Goal: Task Accomplishment & Management: Complete application form

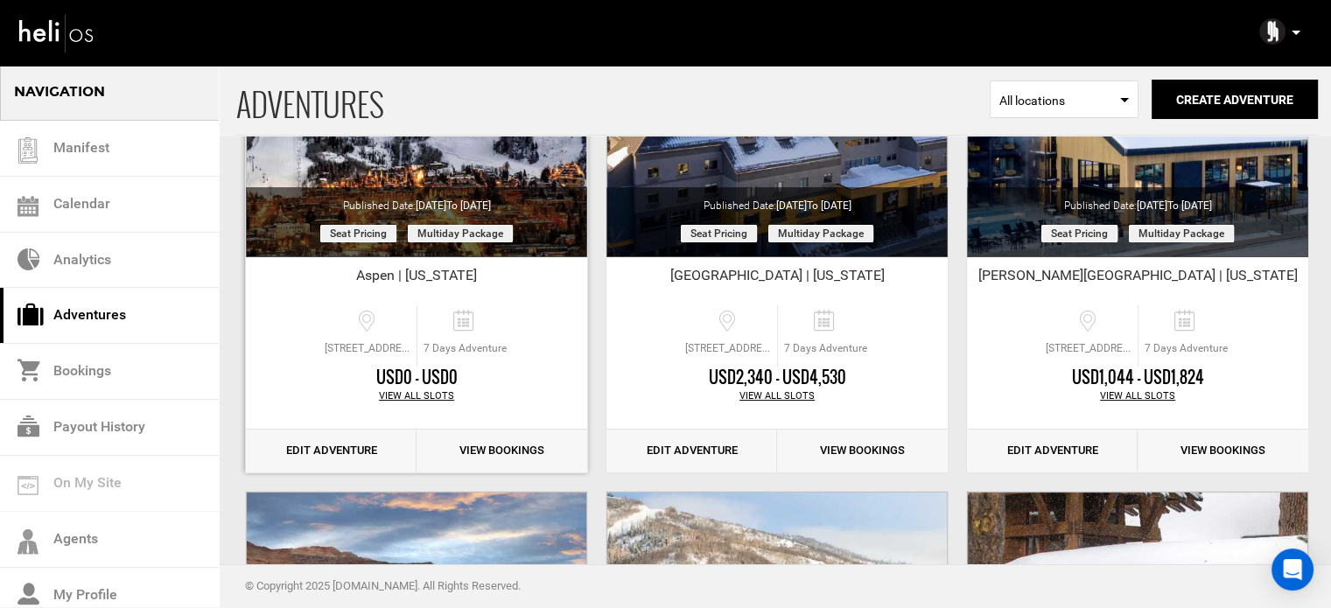
scroll to position [350, 0]
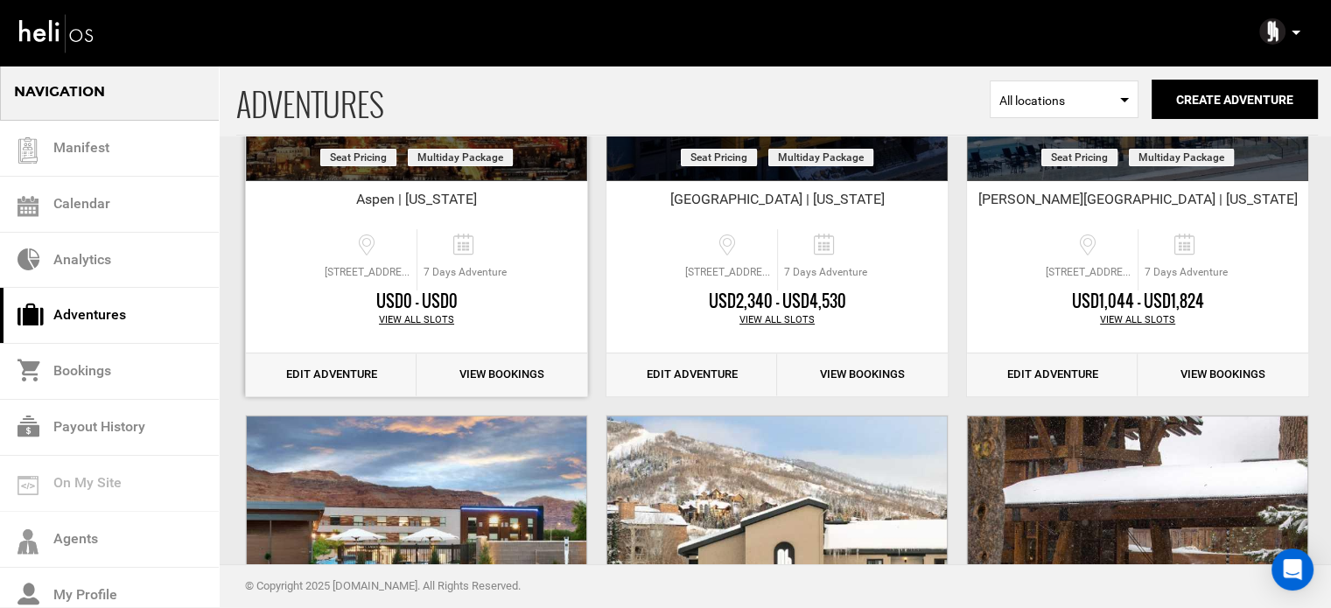
click at [366, 374] on link "Edit Adventure" at bounding box center [331, 375] width 171 height 43
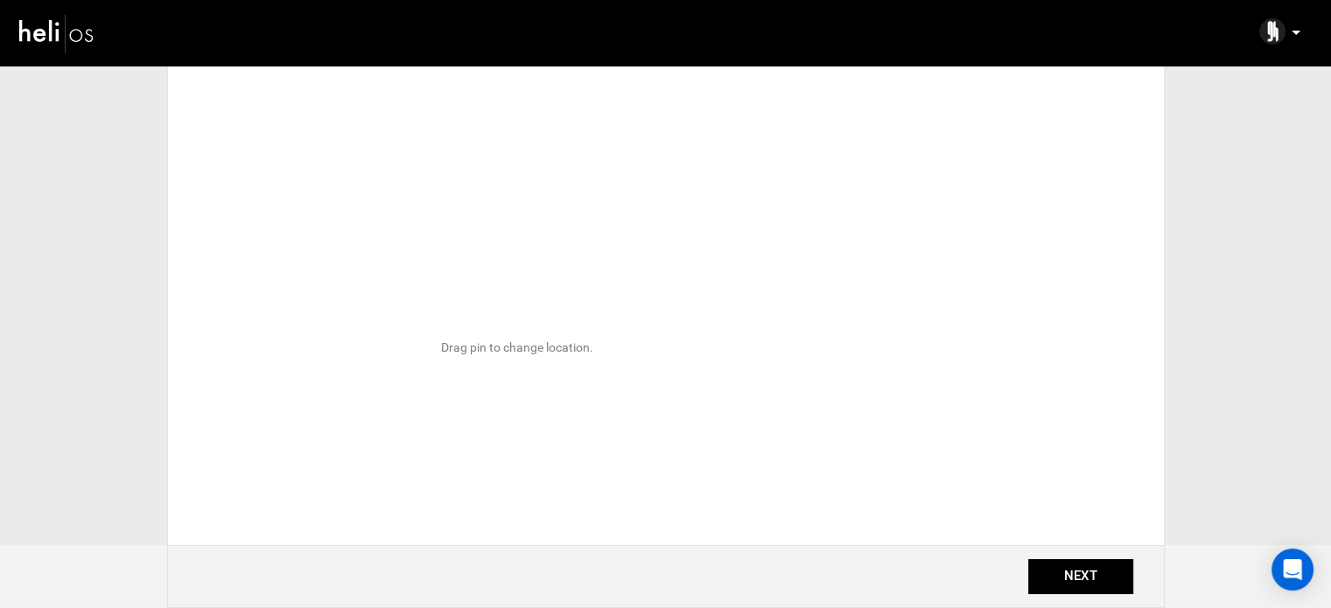
type input "Aspen | [US_STATE]"
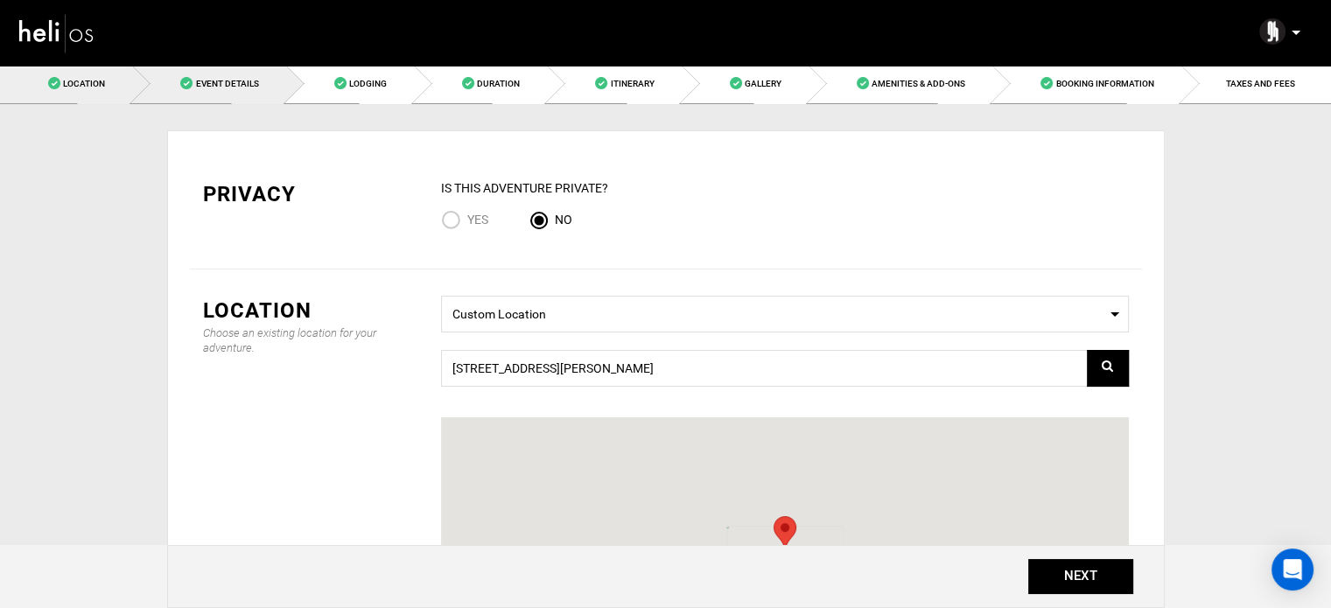
click at [217, 80] on span "Event Details" at bounding box center [226, 84] width 63 height 10
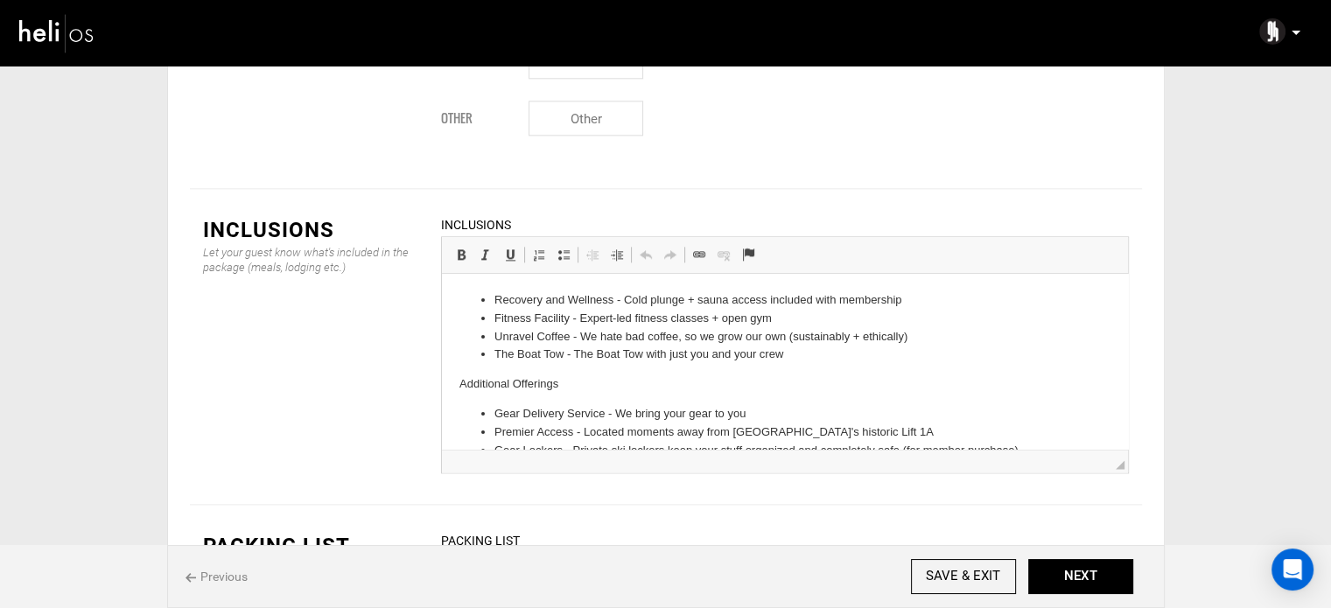
scroll to position [46, 0]
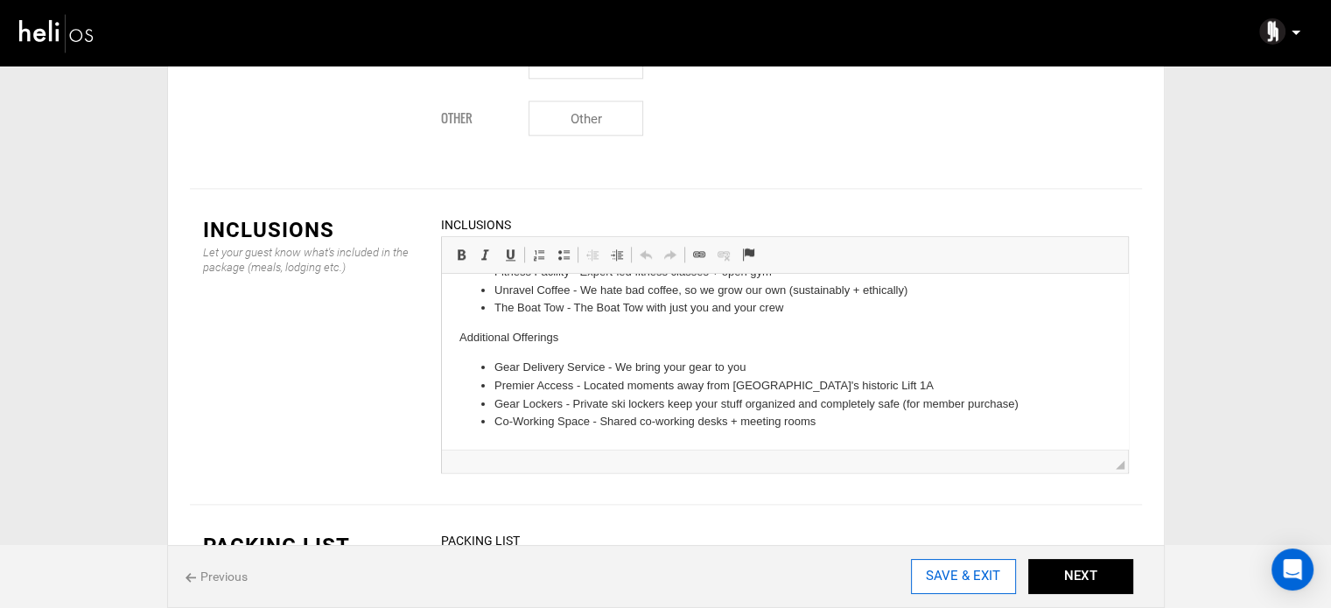
click at [997, 580] on input "SAVE & EXIT" at bounding box center [963, 576] width 105 height 35
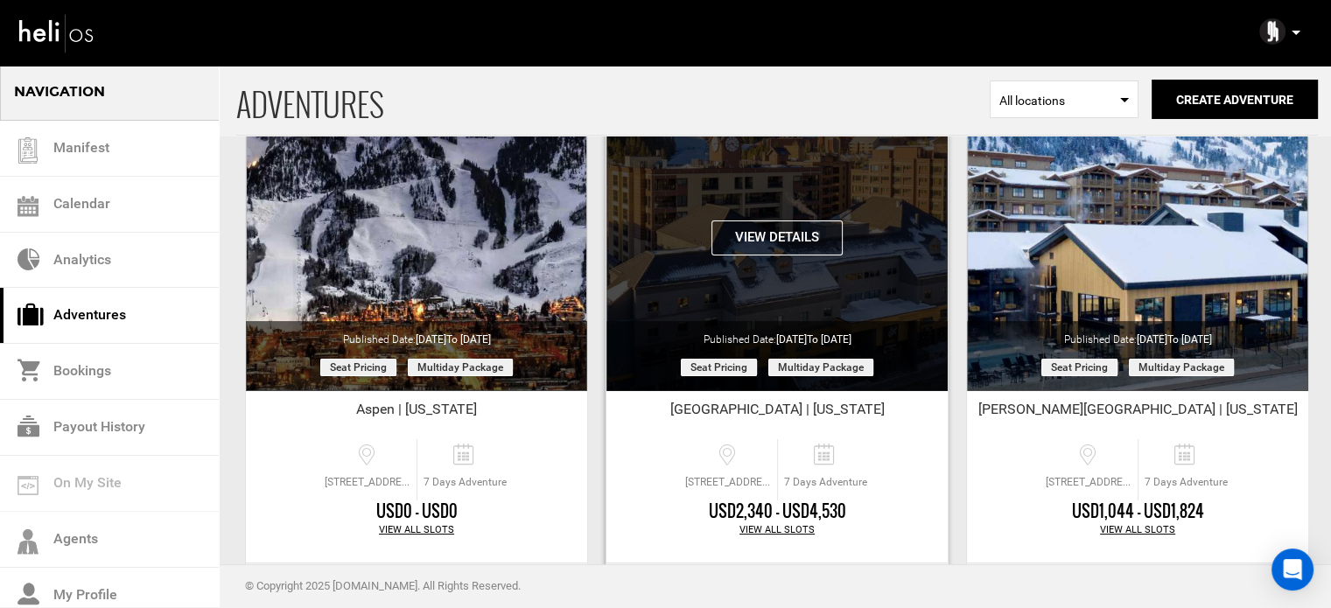
scroll to position [438, 0]
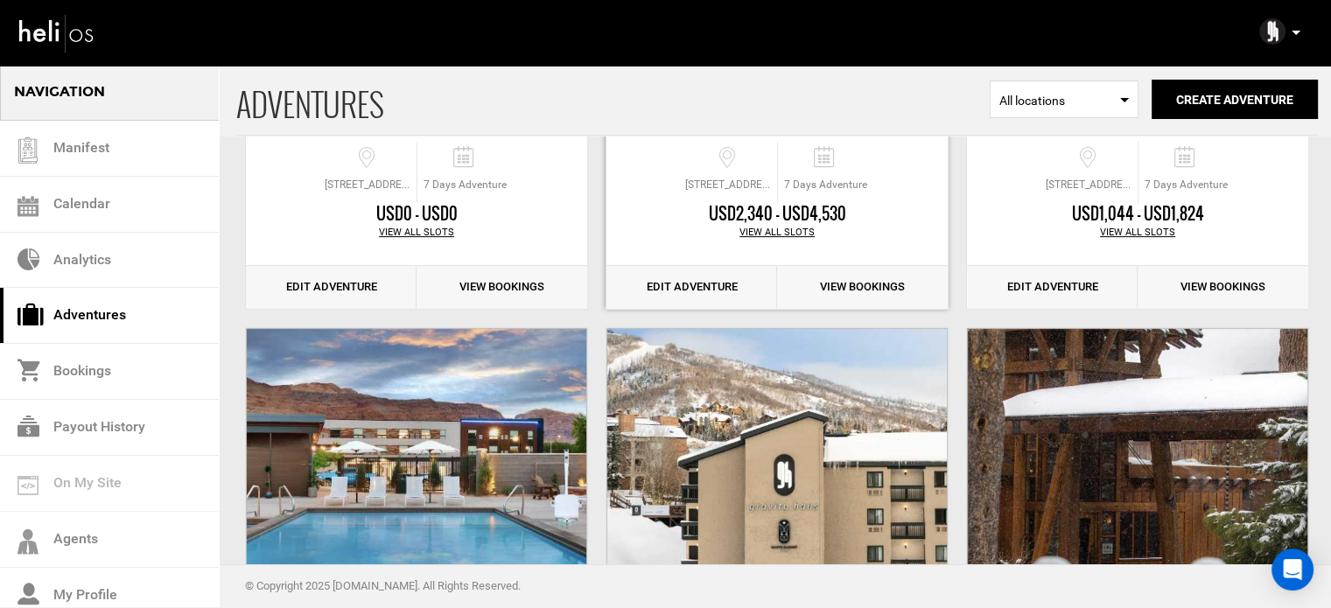
click at [739, 291] on link "Edit Adventure" at bounding box center [692, 287] width 171 height 43
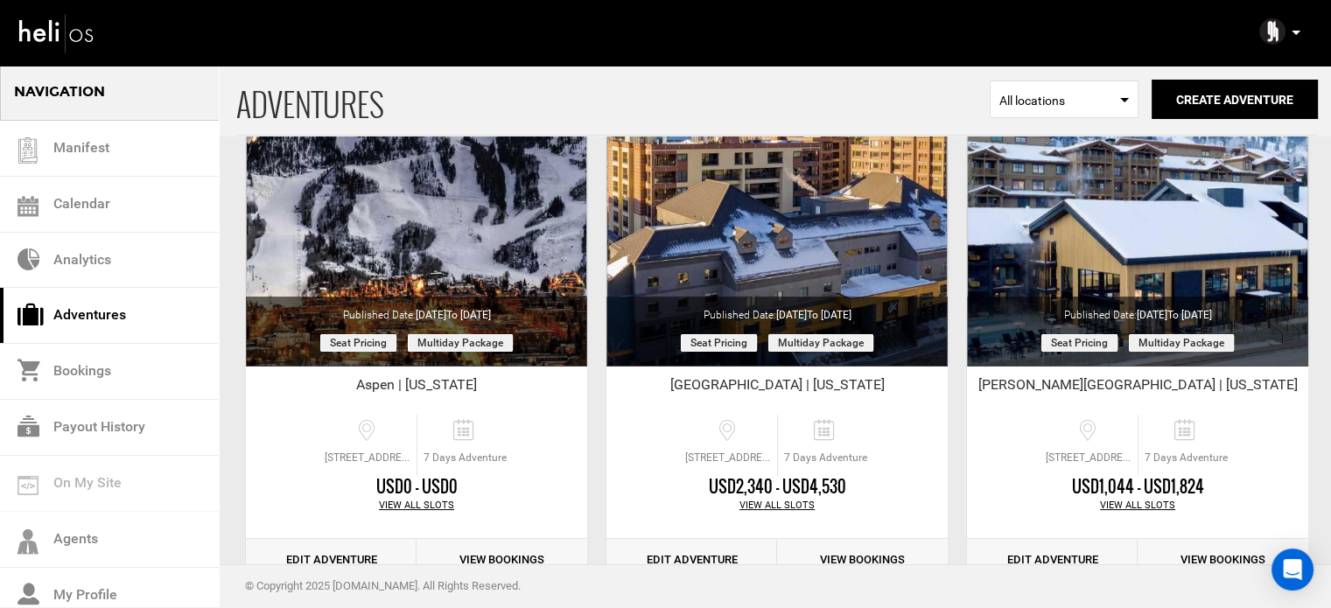
scroll to position [438, 0]
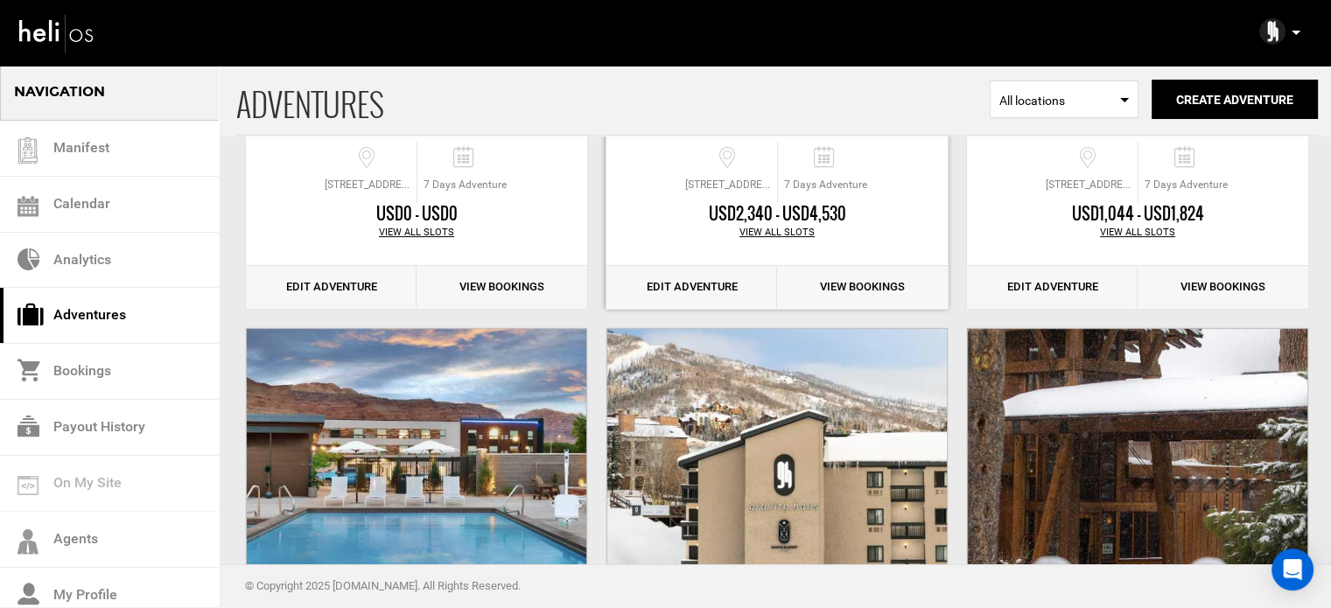
click at [693, 286] on link "Edit Adventure" at bounding box center [692, 287] width 171 height 43
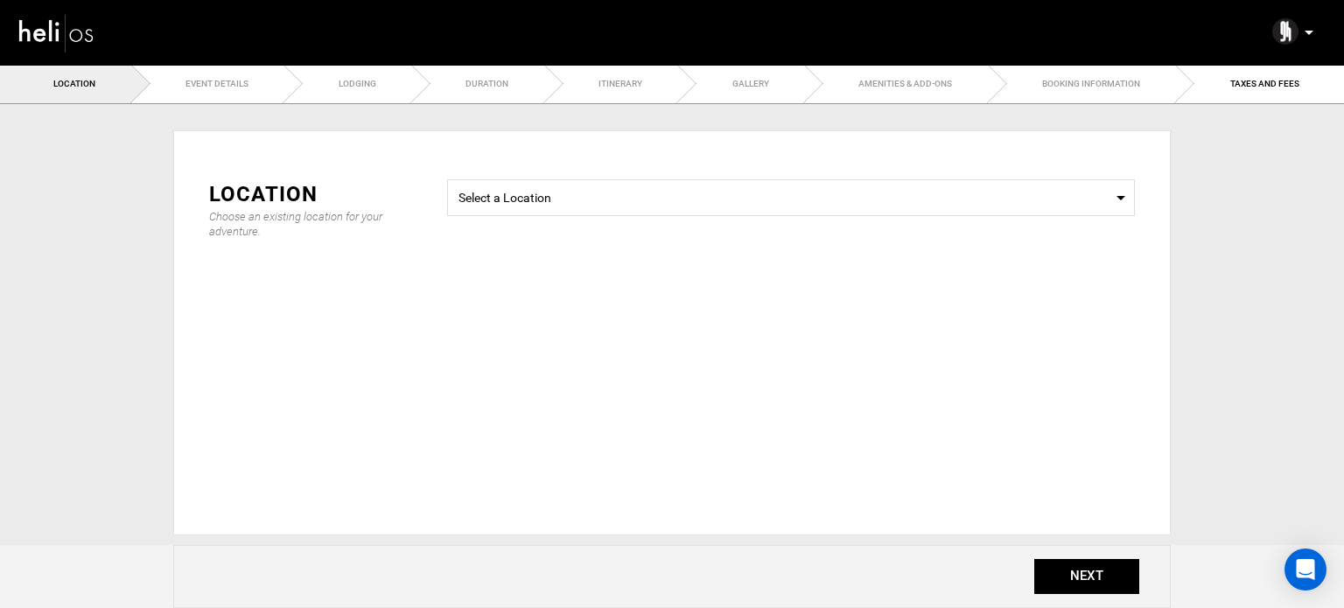
type input "[GEOGRAPHIC_DATA] | [US_STATE]"
checkbox input "true"
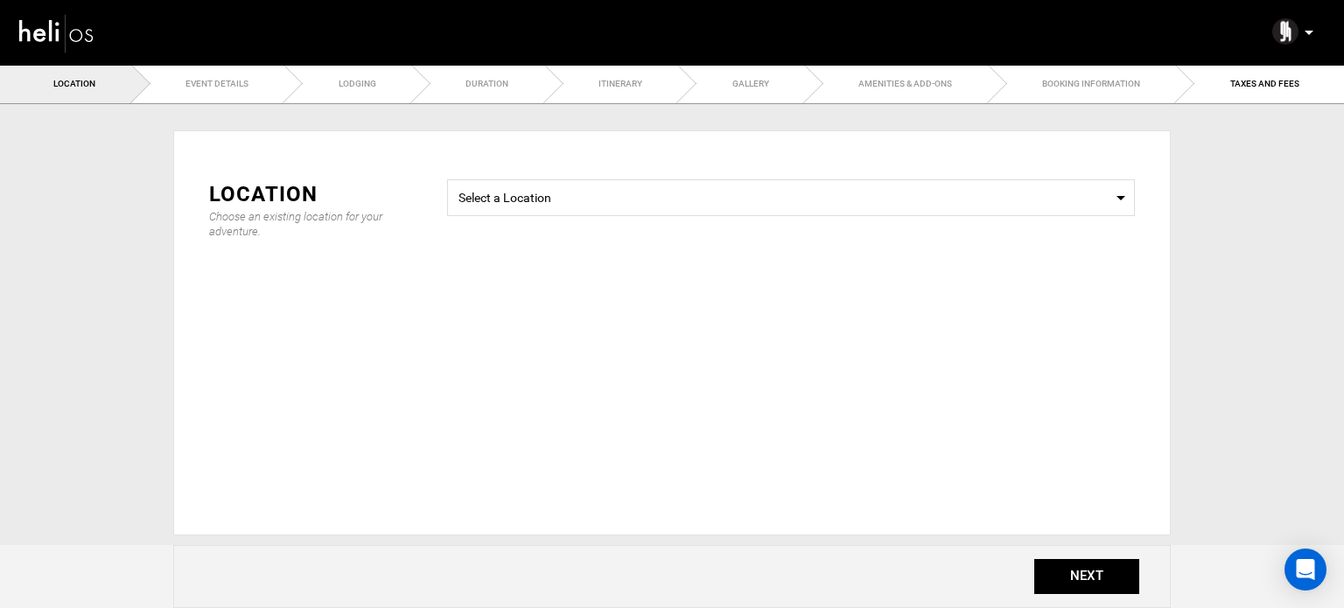
checkbox input "true"
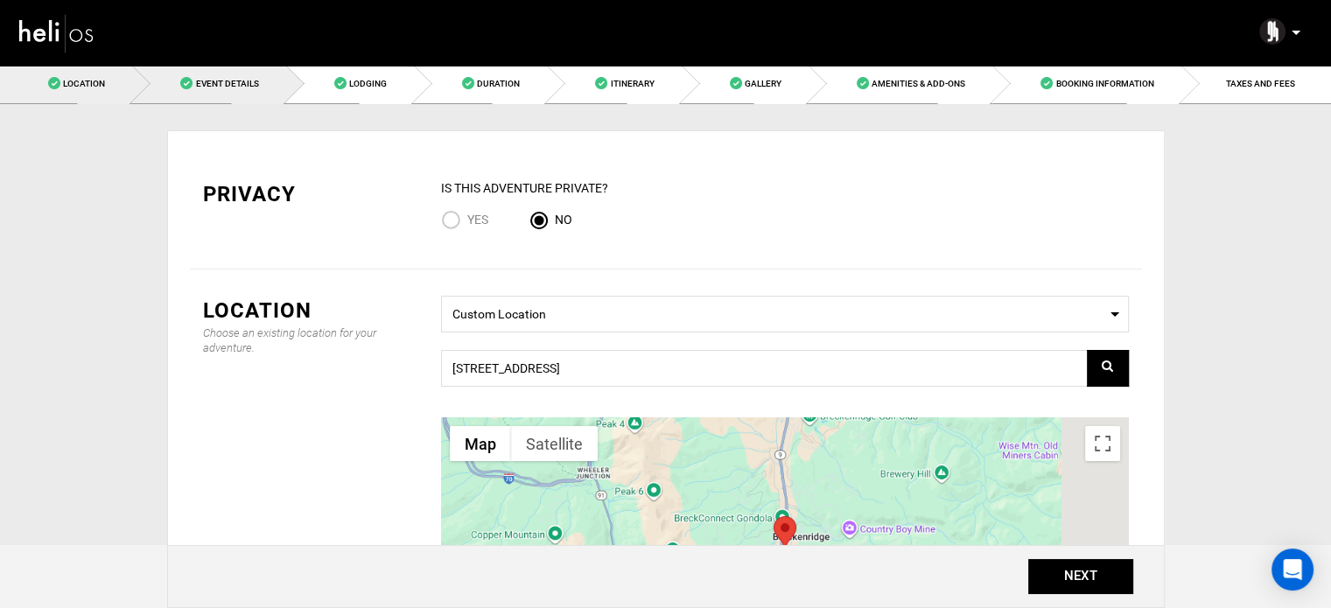
click at [259, 87] on link "Event Details" at bounding box center [208, 83] width 153 height 39
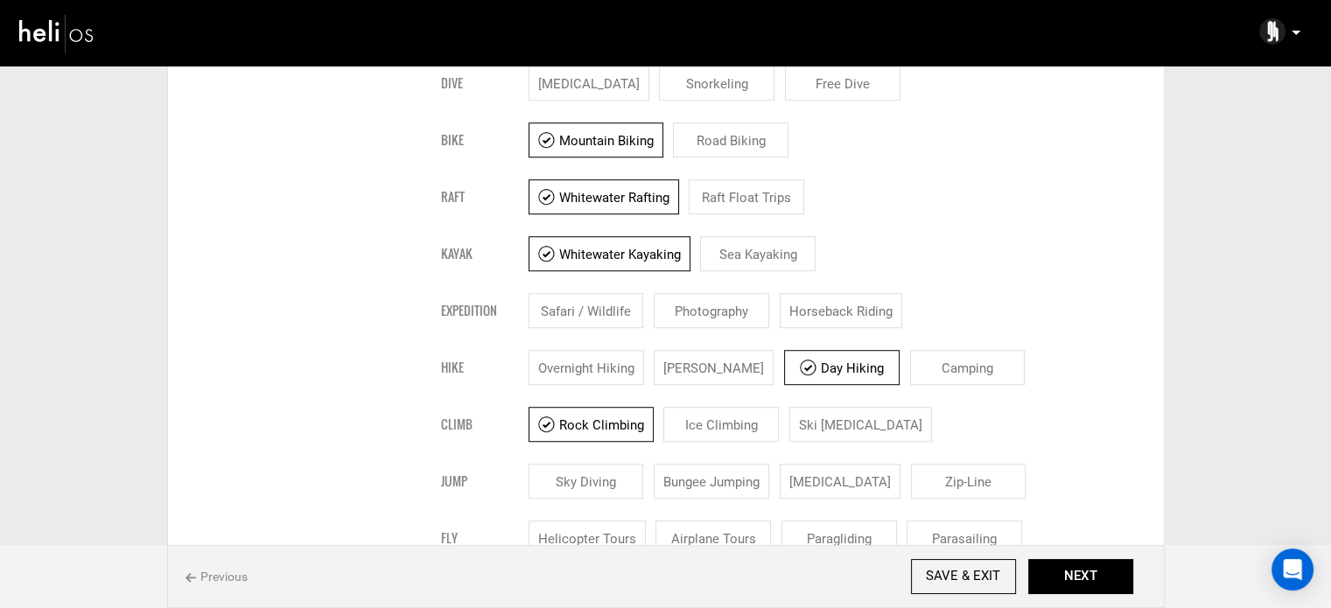
scroll to position [1050, 0]
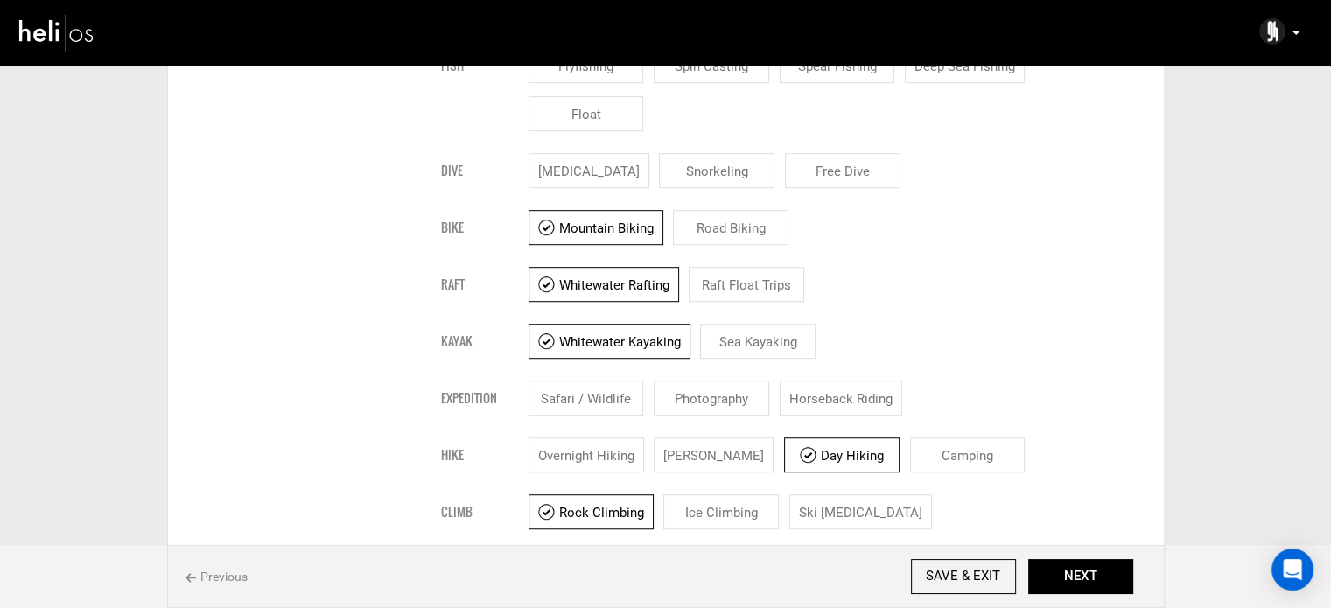
click at [662, 334] on input "Whitewater Kayaking" at bounding box center [610, 341] width 162 height 35
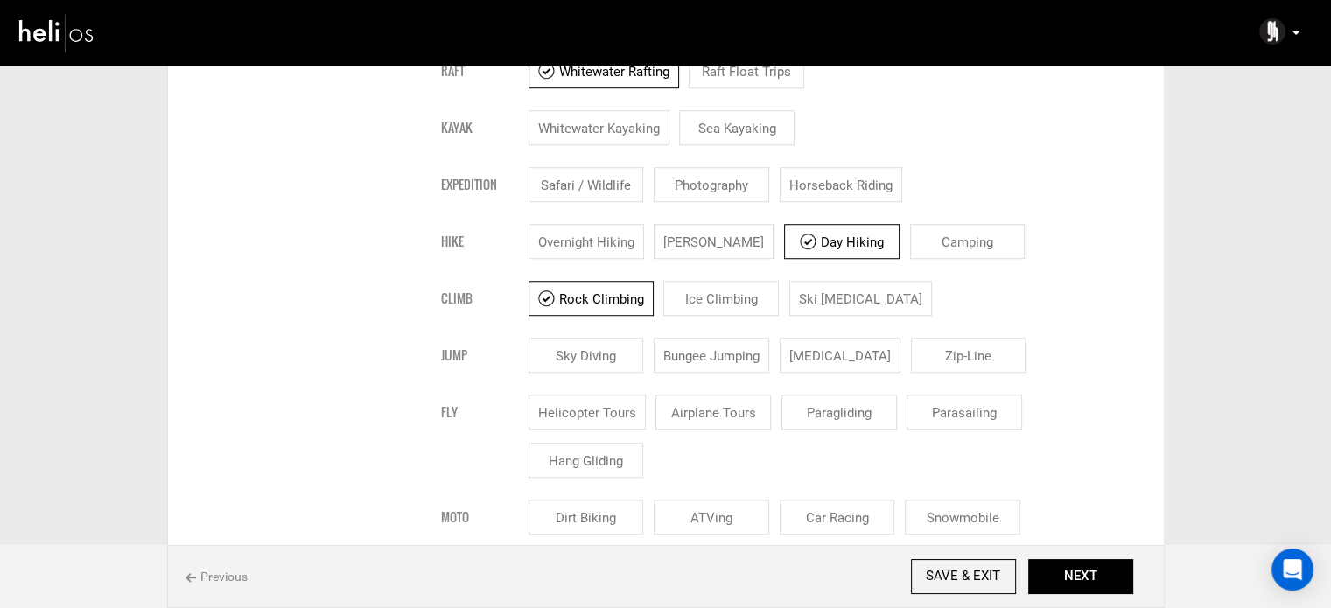
scroll to position [1225, 0]
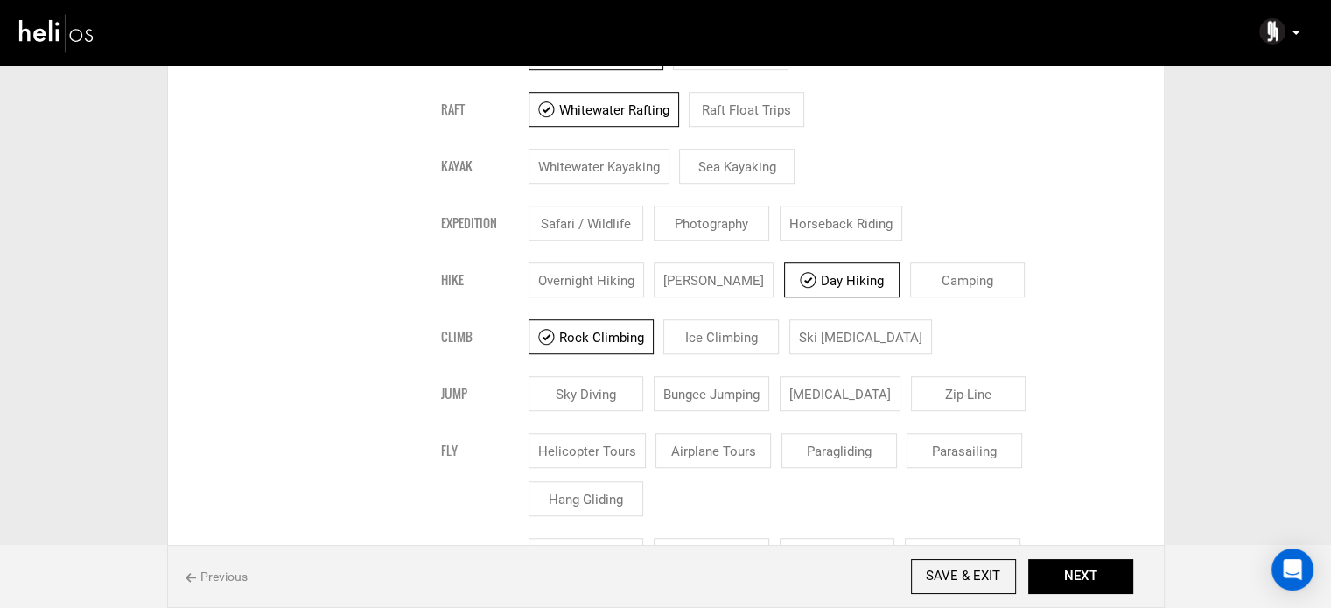
click at [607, 172] on input "Whitewater Kayaking" at bounding box center [599, 166] width 141 height 35
checkbox input "true"
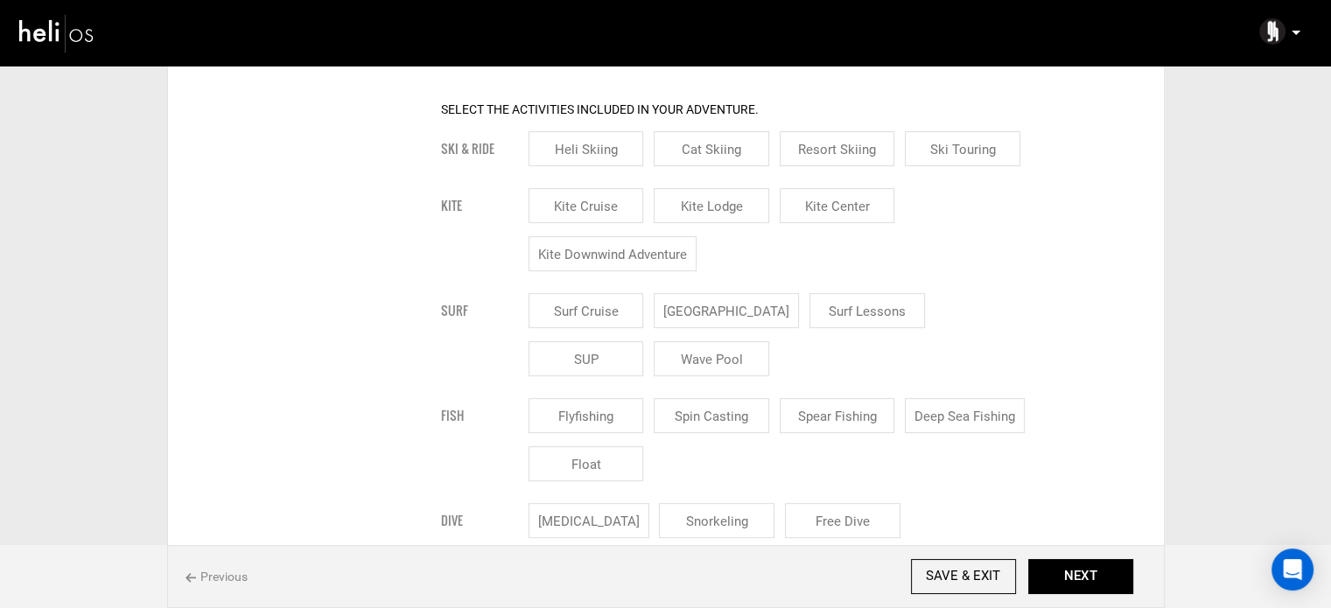
scroll to position [613, 0]
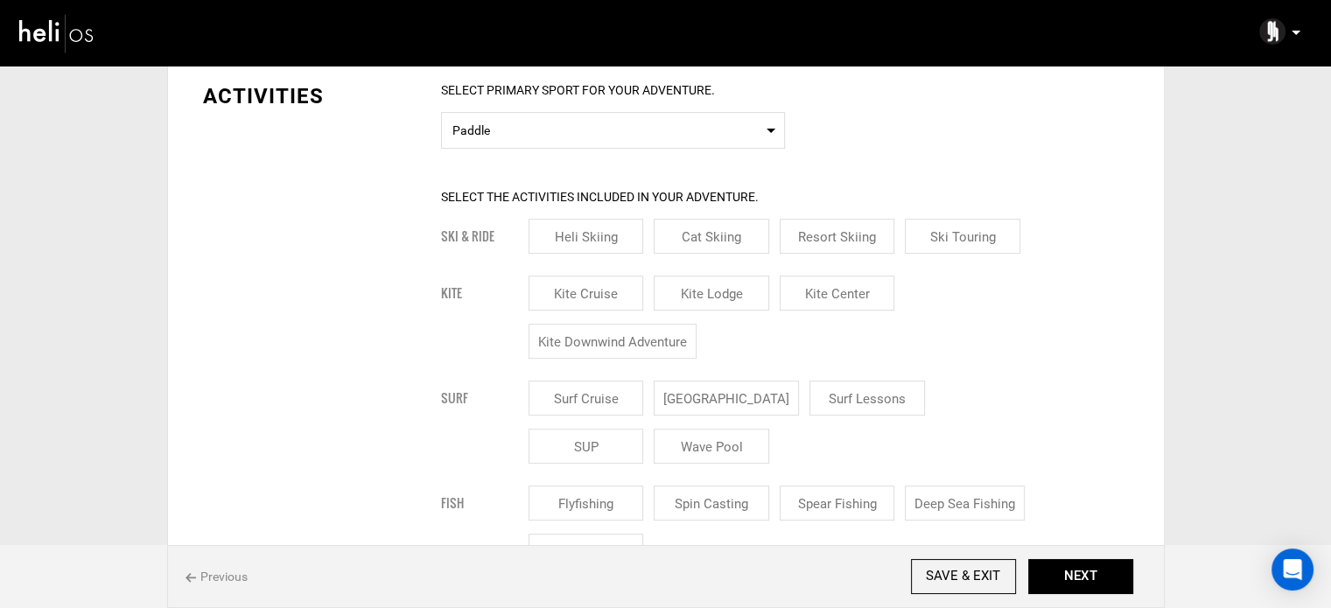
click at [1099, 289] on div "Kite Kite Cruise [GEOGRAPHIC_DATA] [GEOGRAPHIC_DATA] Kite Downwind Adventure" at bounding box center [785, 324] width 688 height 96
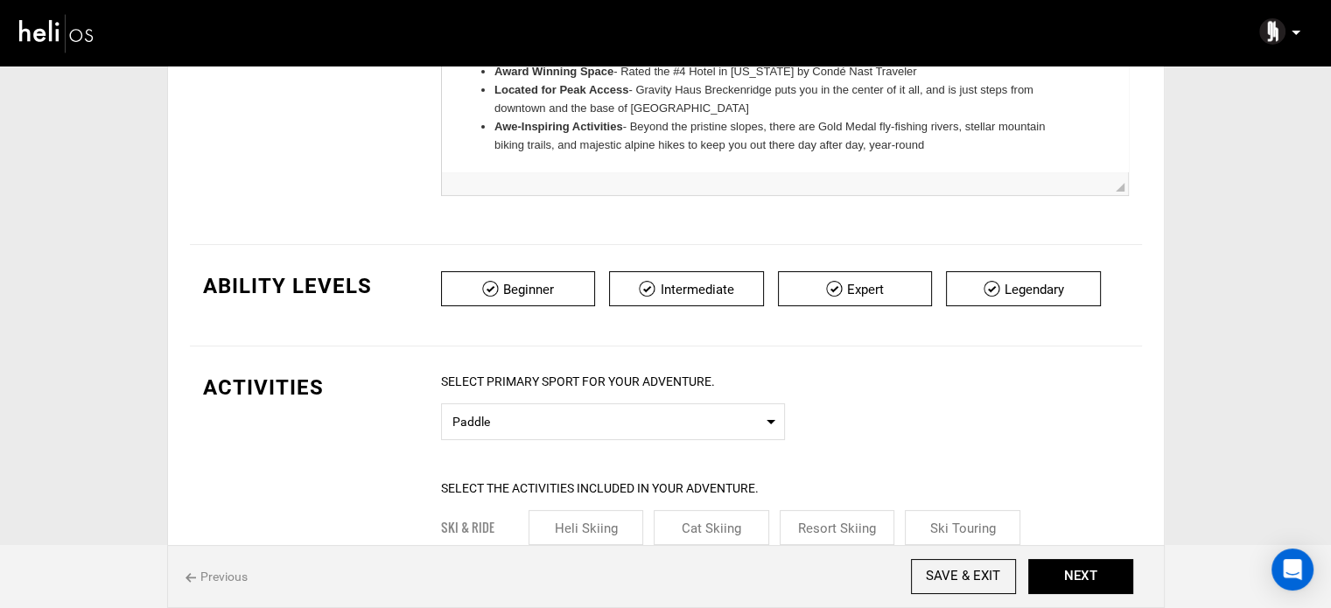
scroll to position [88, 0]
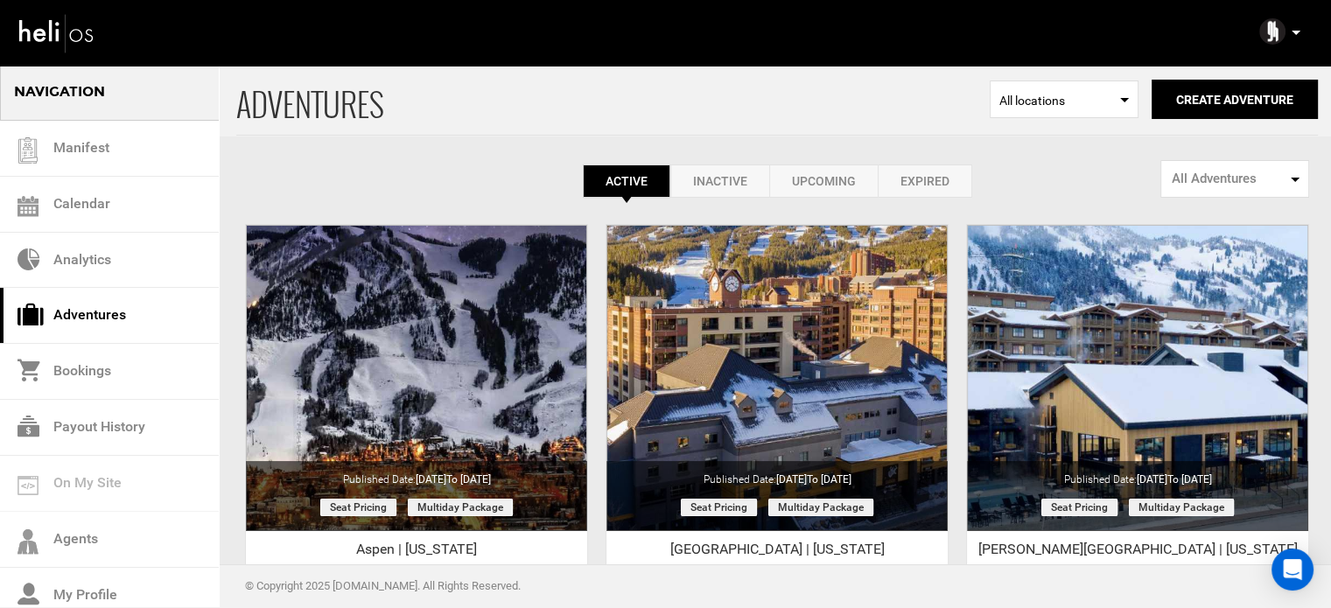
click at [1300, 36] on p at bounding box center [1295, 33] width 11 height 20
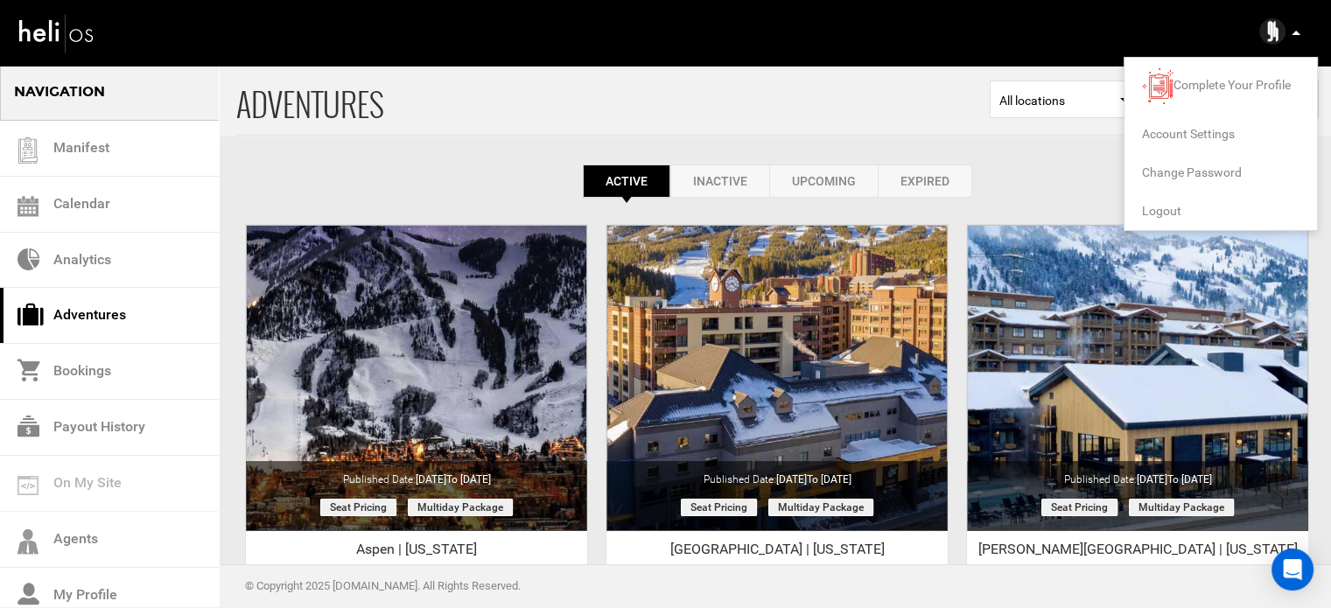
click at [1176, 212] on span "Logout" at bounding box center [1161, 211] width 39 height 14
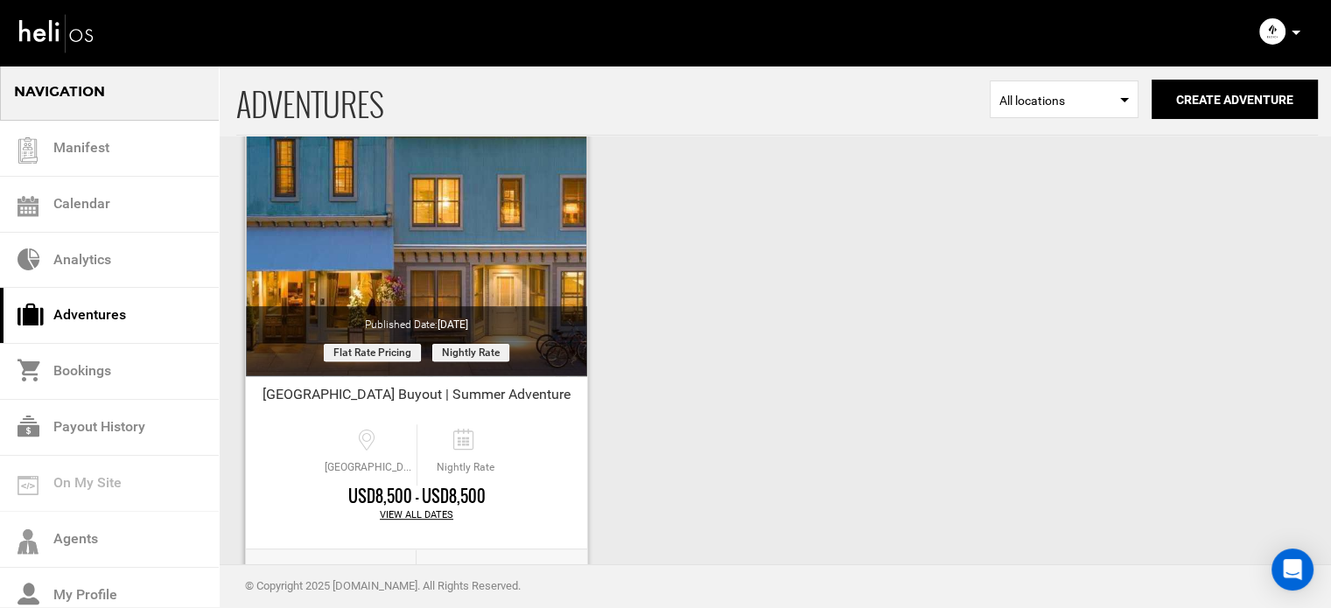
scroll to position [758, 0]
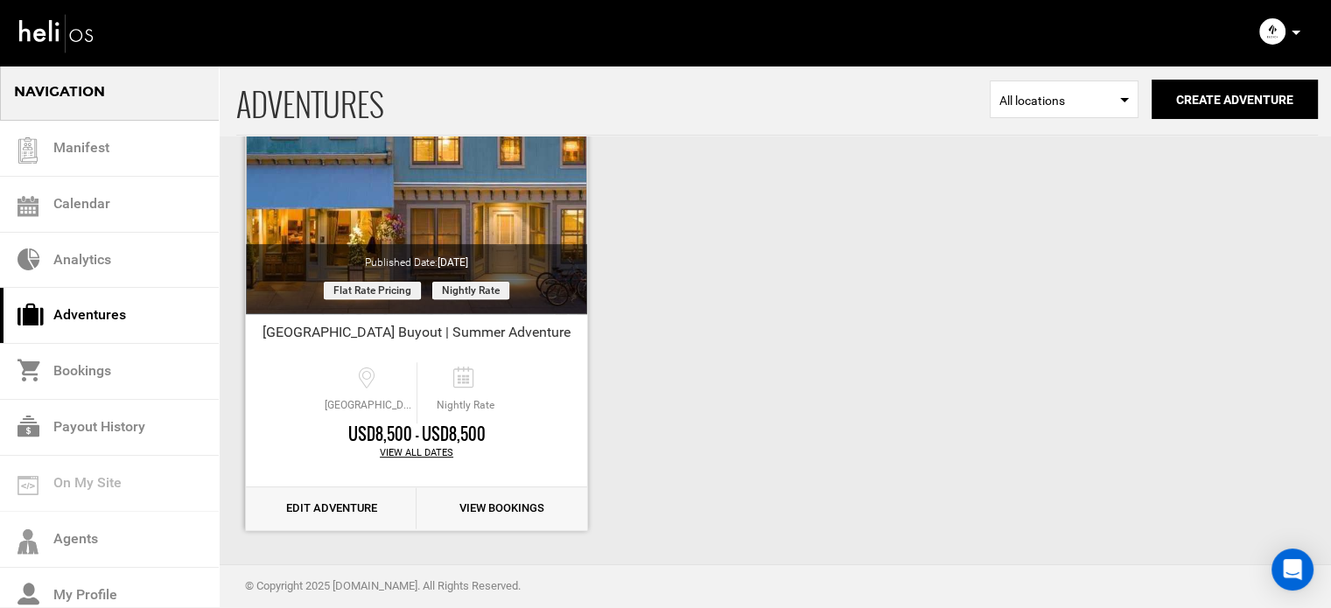
click at [344, 511] on link "Edit Adventure" at bounding box center [331, 508] width 171 height 43
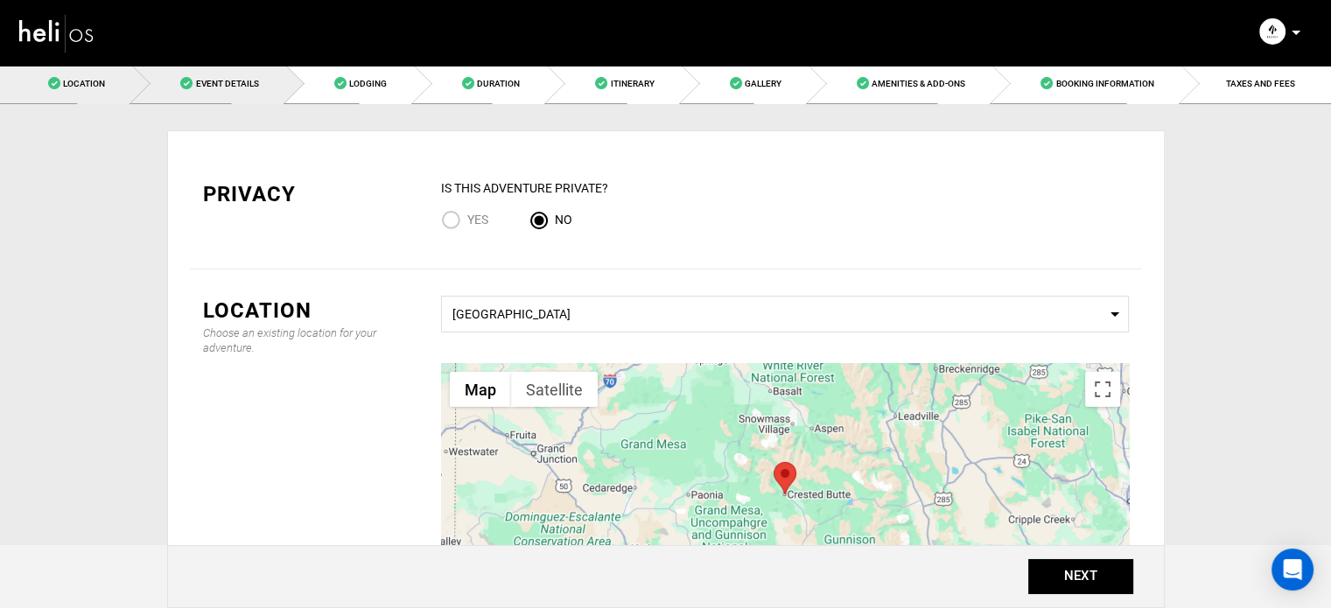
click at [221, 90] on link "Event Details" at bounding box center [208, 83] width 153 height 39
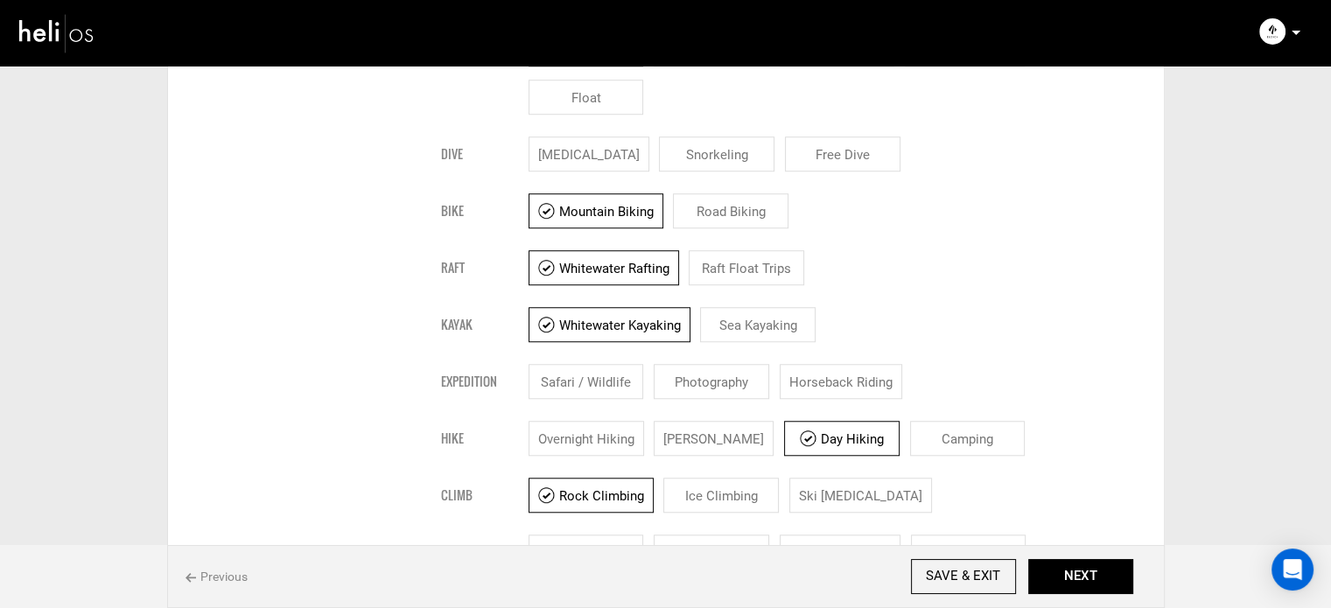
scroll to position [1488, 0]
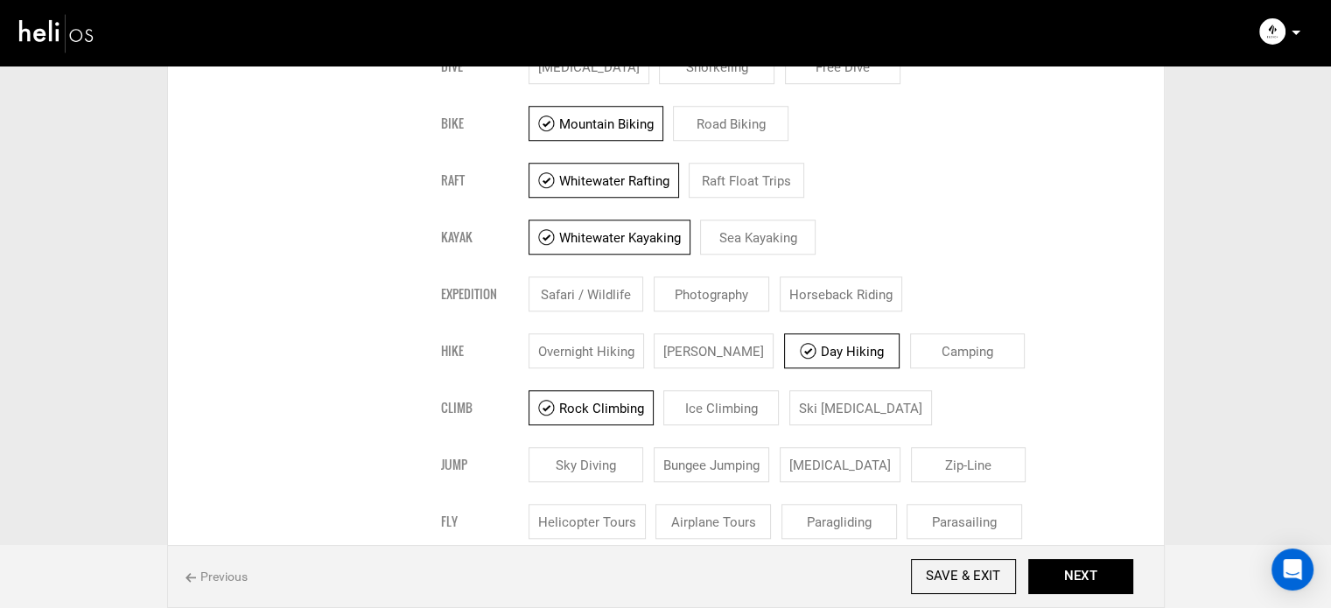
click at [1276, 411] on div "Location Event Details Lodging Duration Itinerary Gallery Amenities & Add-Ons B…" at bounding box center [665, 191] width 1331 height 3231
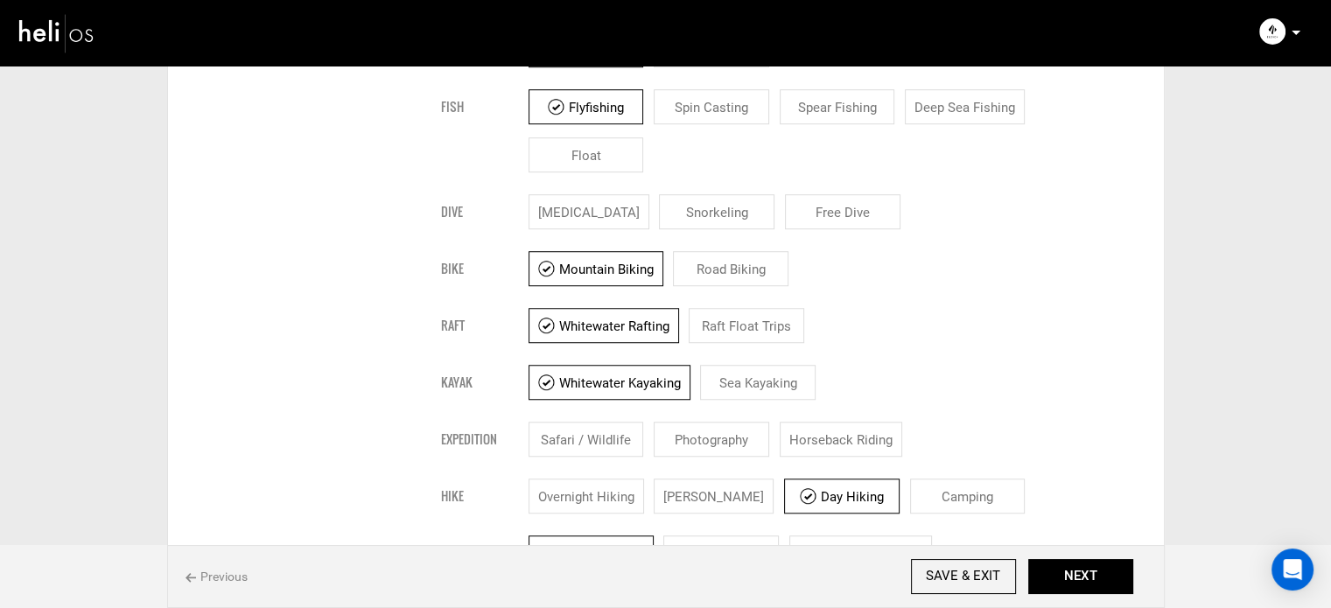
scroll to position [1313, 0]
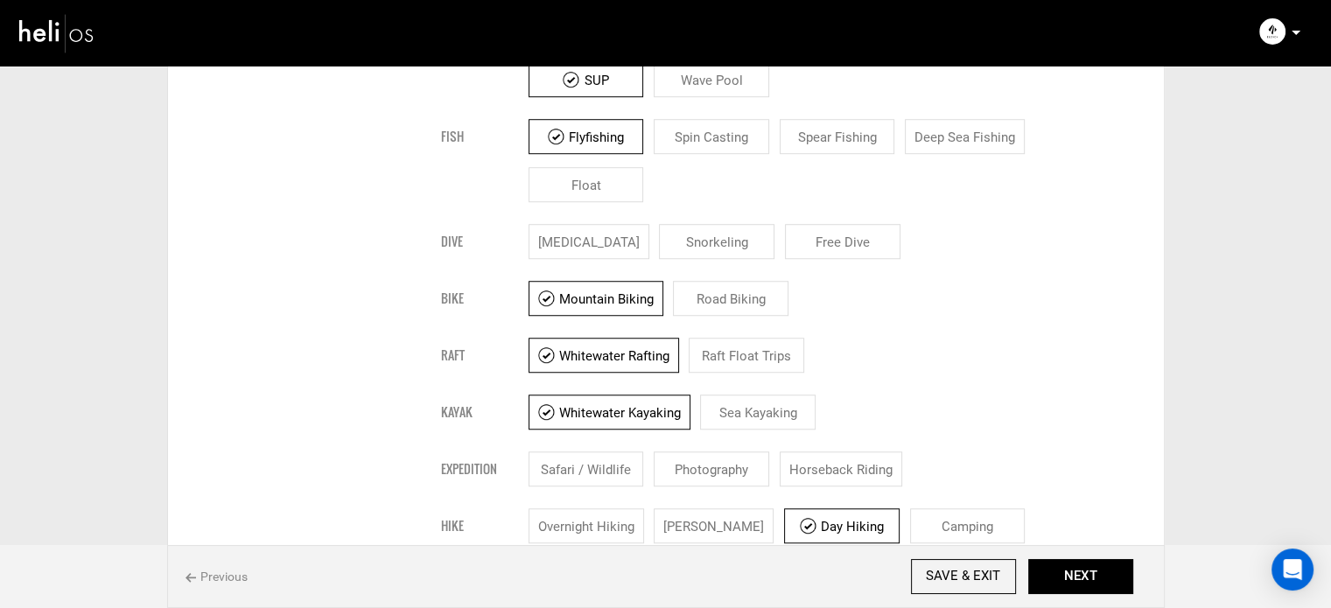
click at [631, 351] on input "Whitewater Rafting" at bounding box center [604, 355] width 151 height 35
checkbox input "false"
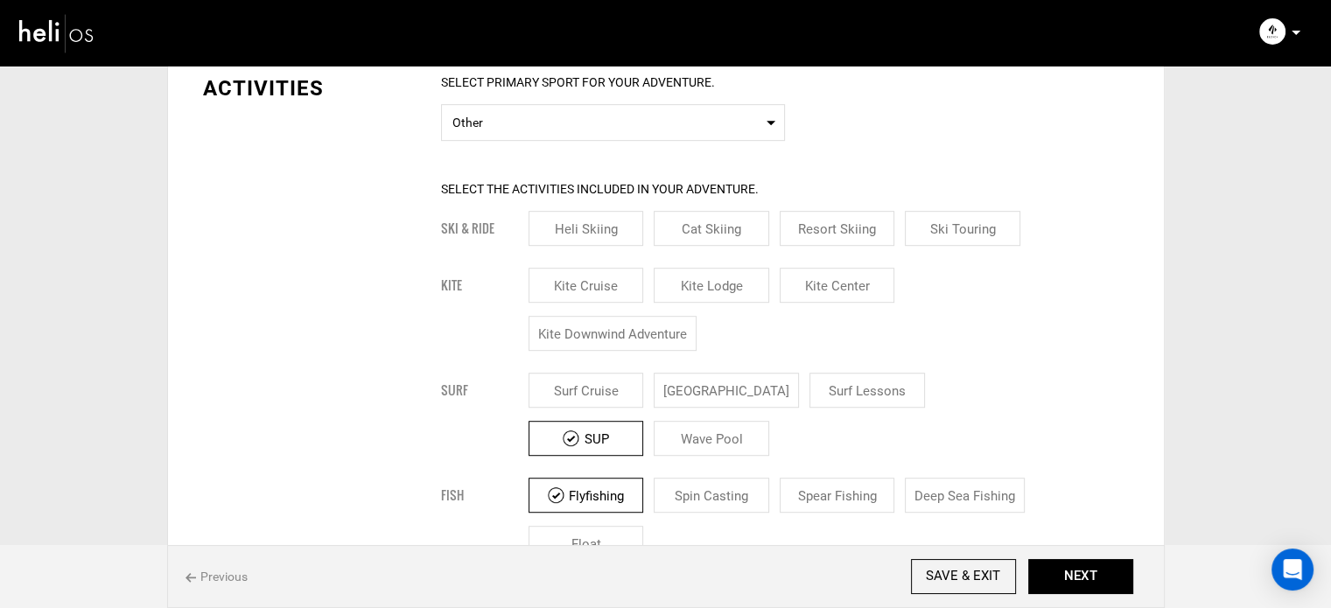
scroll to position [788, 0]
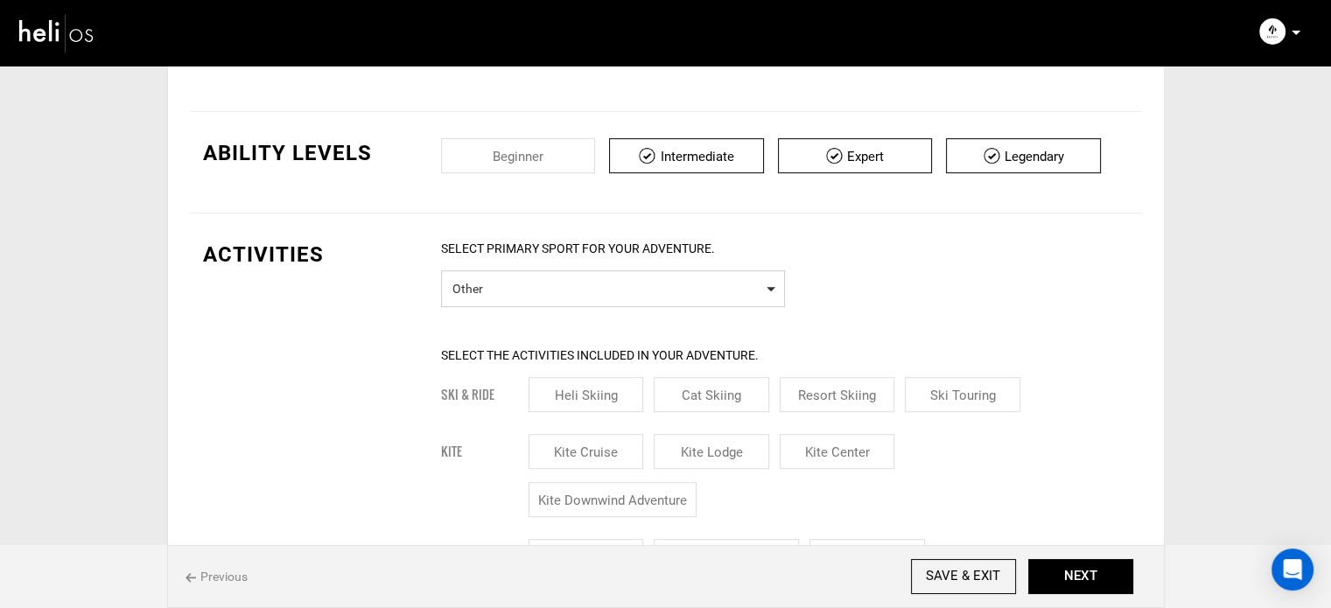
click at [629, 295] on span "Other" at bounding box center [612, 287] width 321 height 22
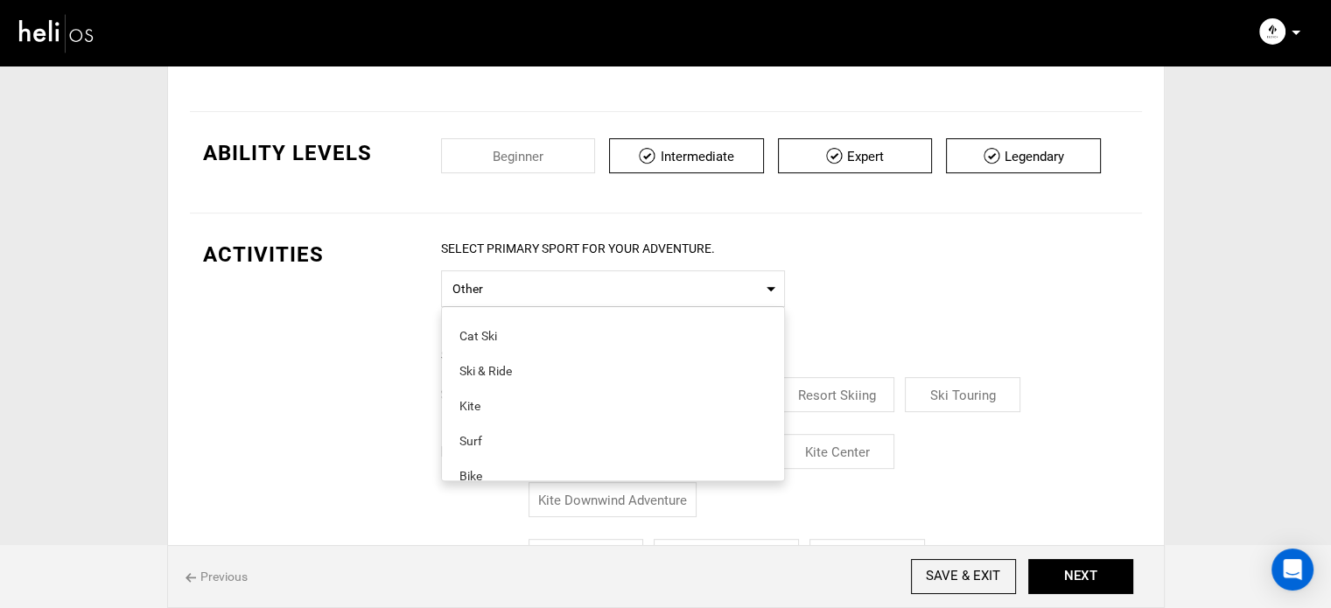
scroll to position [0, 0]
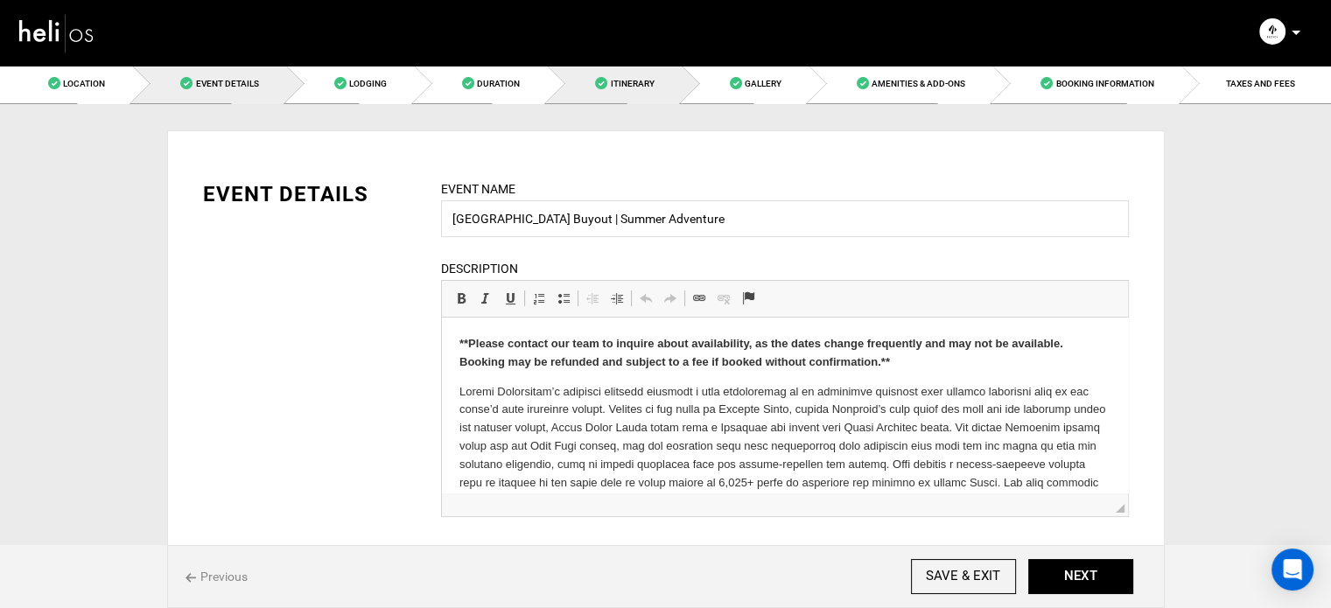
click at [678, 81] on link "Itinerary" at bounding box center [614, 83] width 134 height 39
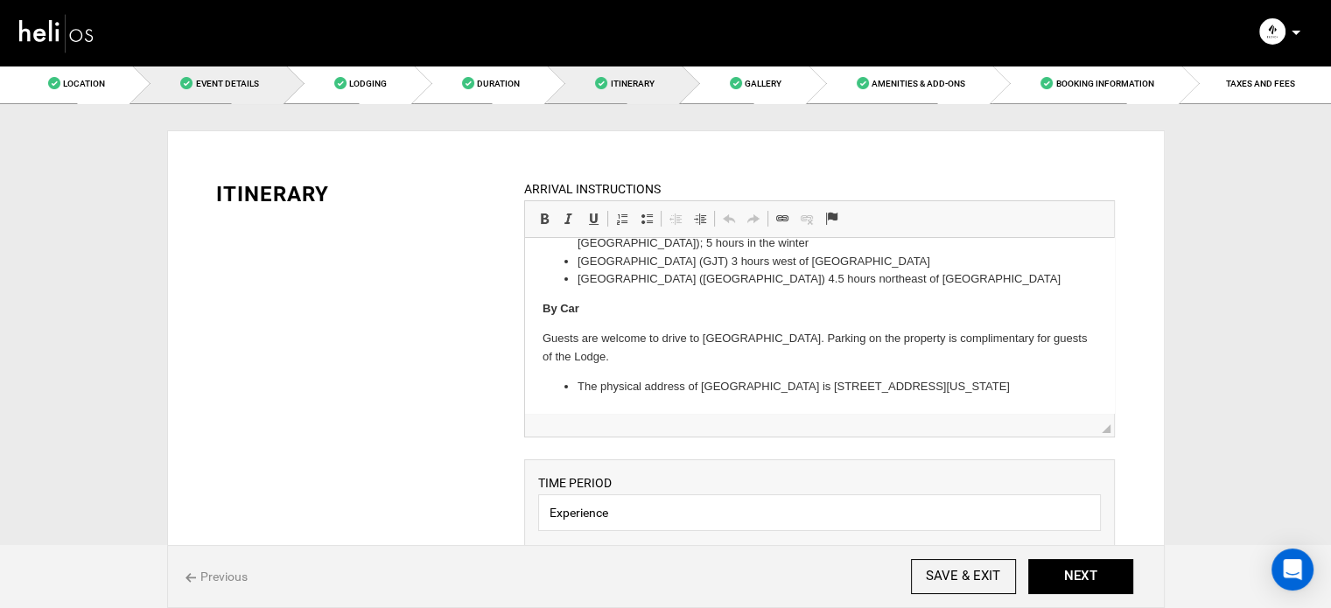
click at [235, 74] on link "Event Details" at bounding box center [208, 83] width 153 height 39
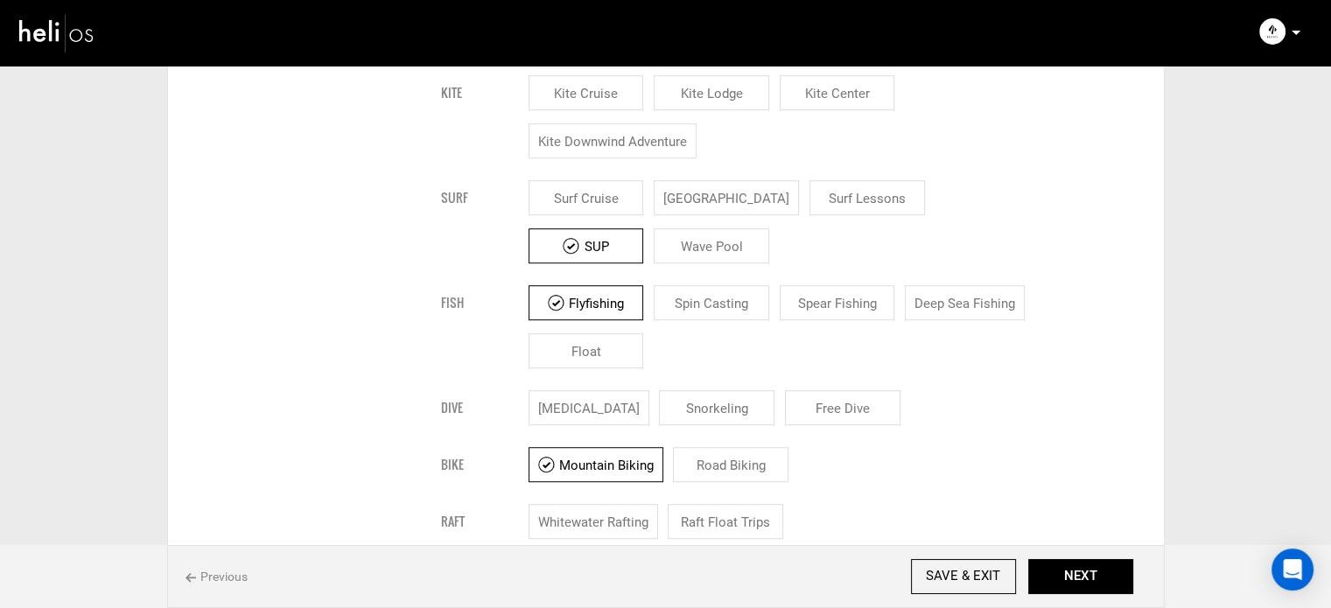
scroll to position [1138, 0]
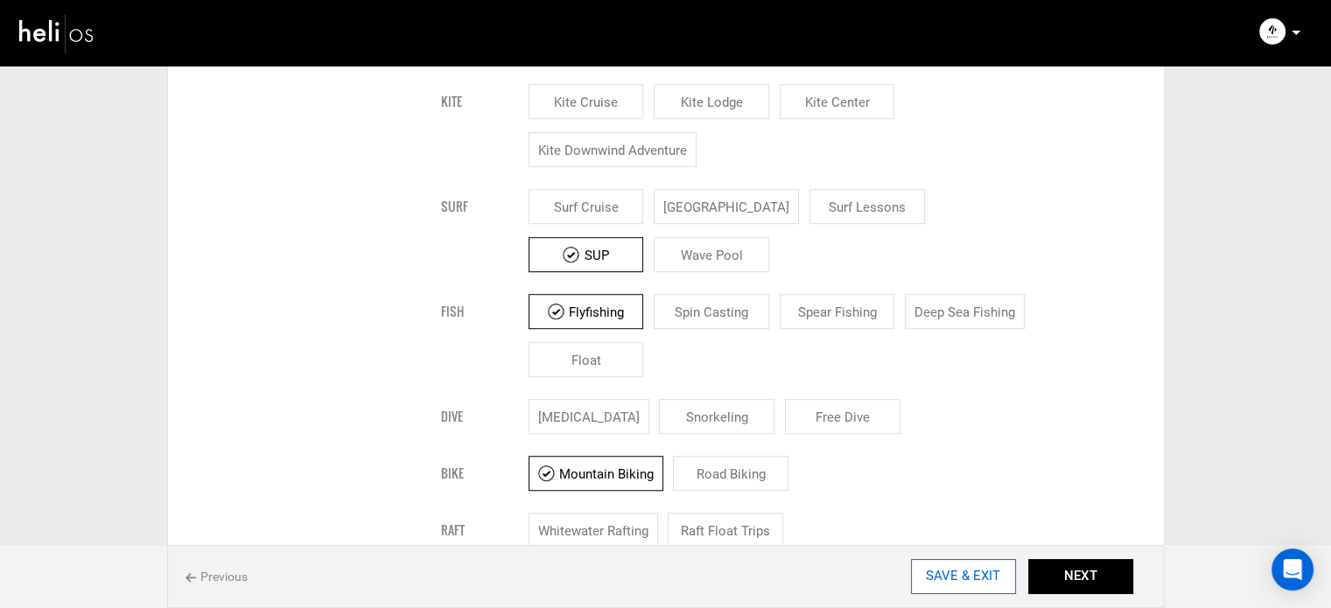
click at [950, 569] on input "SAVE & EXIT" at bounding box center [963, 576] width 105 height 35
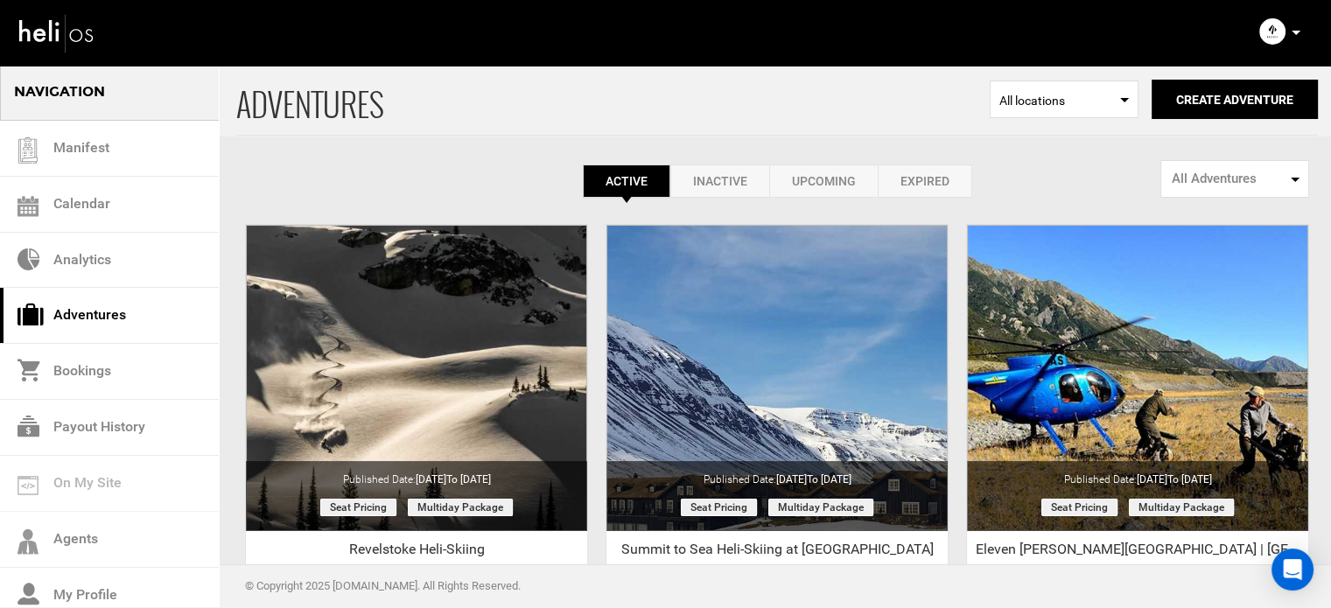
click at [236, 157] on div "Active Inactive Upcoming Expired Active Active Inactive Upcoming Expired Active…" at bounding box center [777, 131] width 1082 height 134
click at [816, 98] on span "ADVENTURES" at bounding box center [613, 99] width 754 height 71
click at [746, 175] on link "Inactive" at bounding box center [719, 181] width 99 height 33
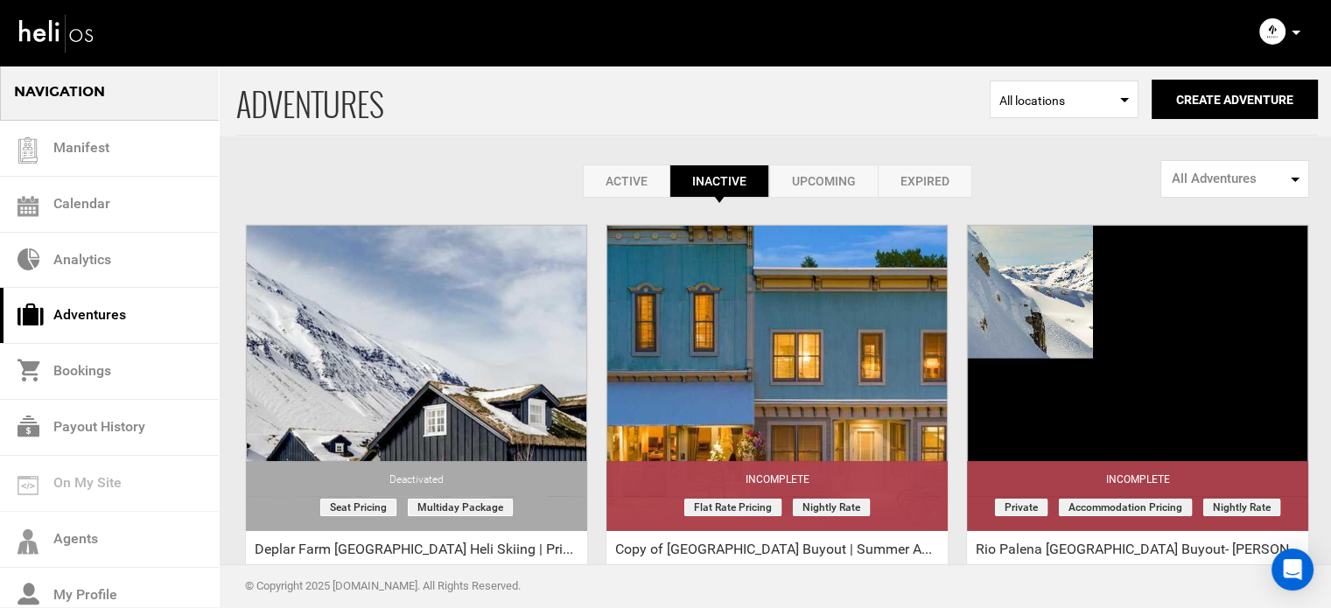
click at [852, 179] on link "Upcoming" at bounding box center [823, 181] width 109 height 33
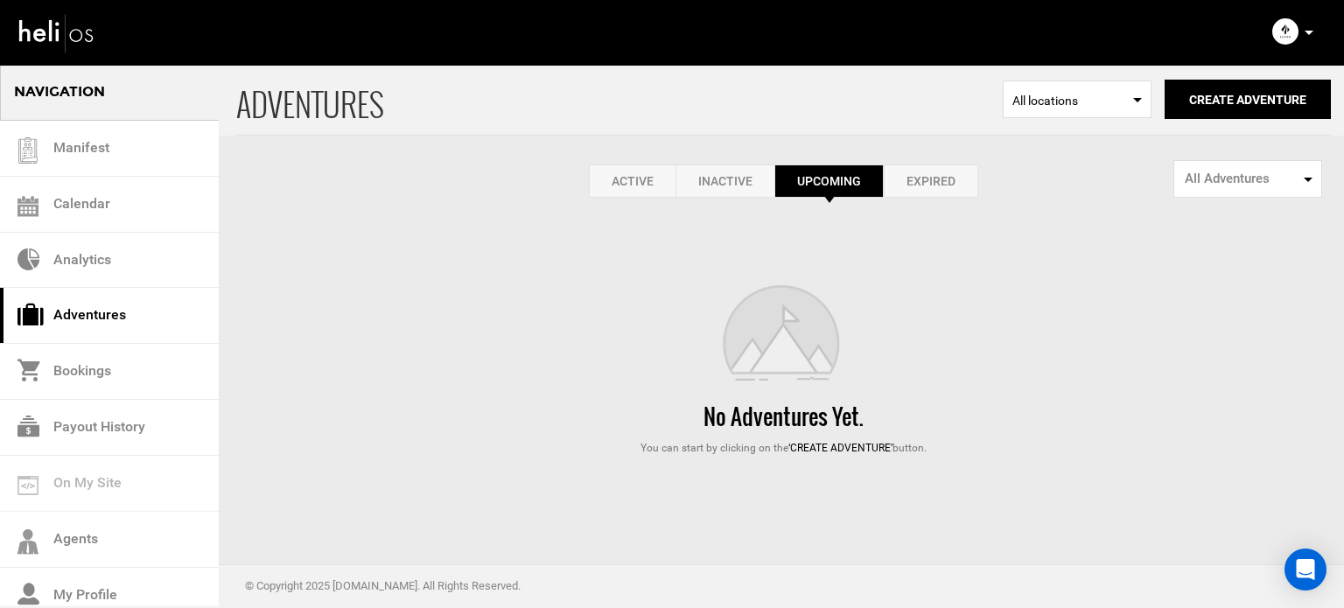
click at [920, 182] on link "Expired" at bounding box center [931, 181] width 95 height 33
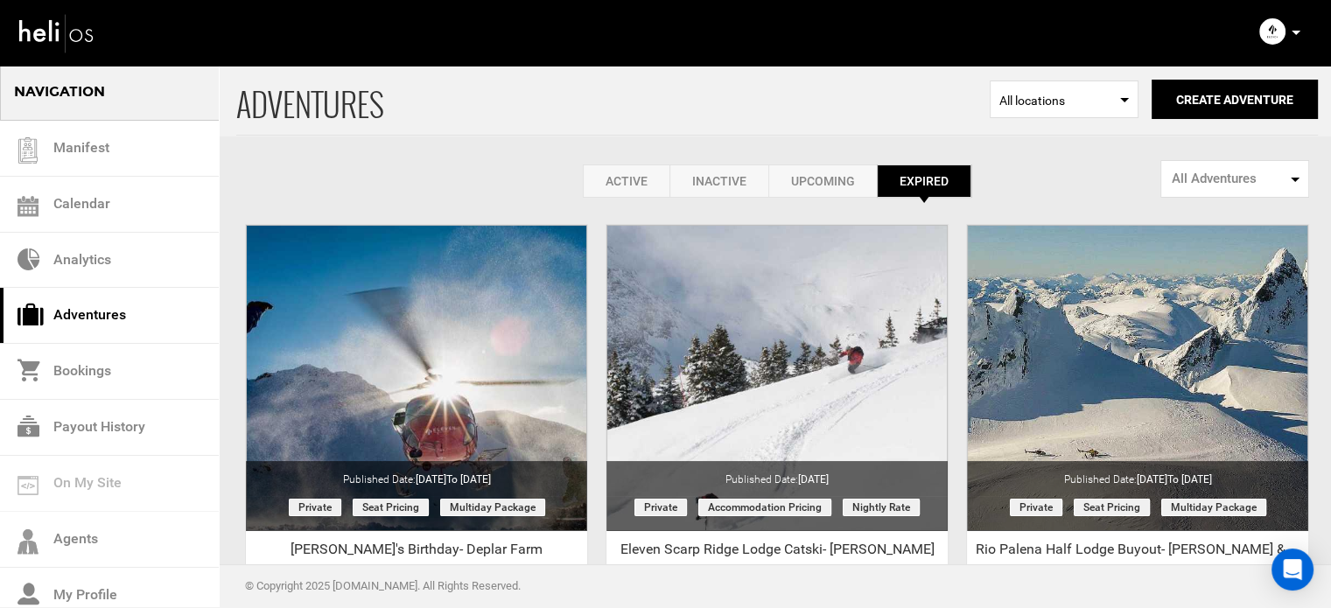
click at [1297, 34] on icon at bounding box center [1296, 33] width 9 height 4
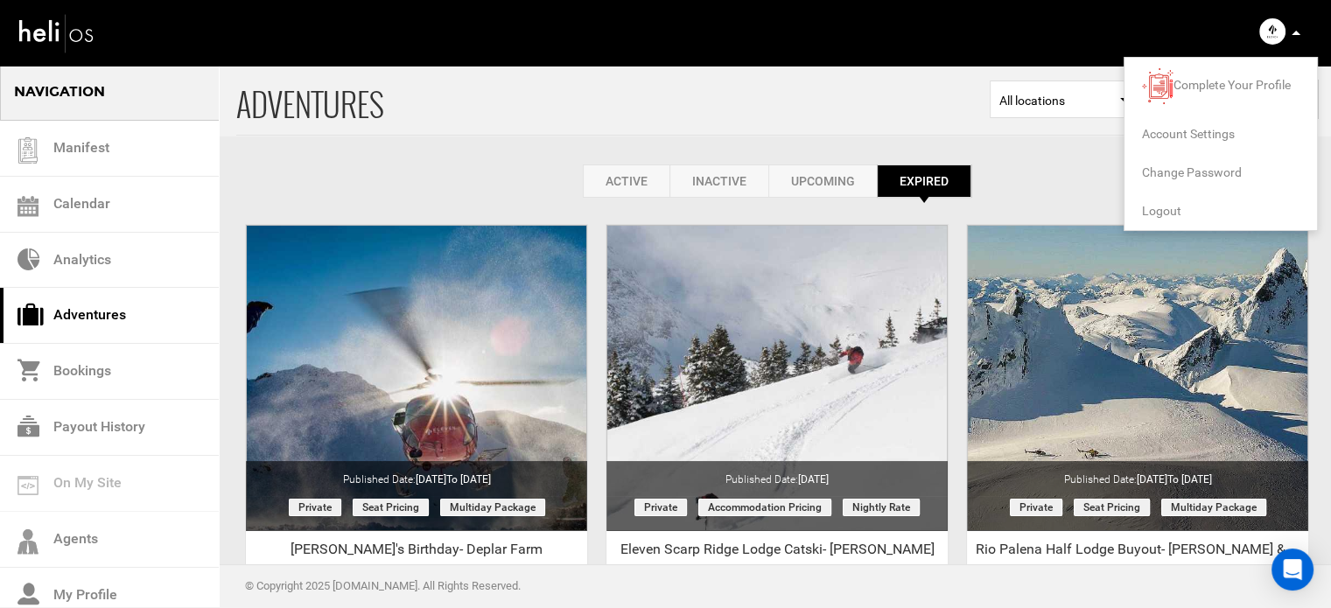
click at [1160, 216] on span "Logout" at bounding box center [1161, 211] width 39 height 14
